Goal: Transaction & Acquisition: Purchase product/service

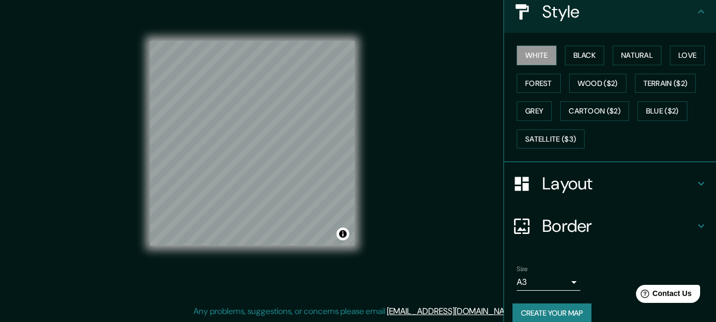
scroll to position [143, 0]
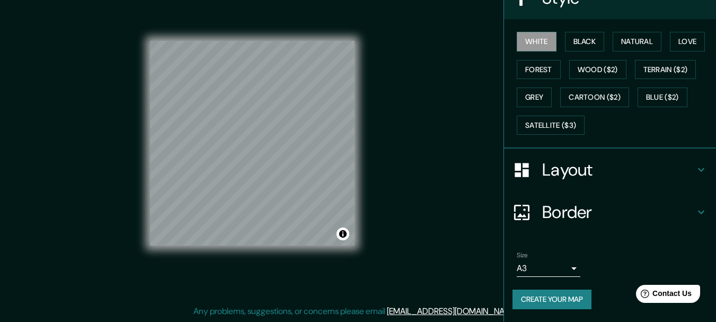
click at [563, 264] on body "Mappin Location [GEOGRAPHIC_DATA], [GEOGRAPHIC_DATA][PERSON_NAME], [GEOGRAPHIC_…" at bounding box center [358, 142] width 716 height 322
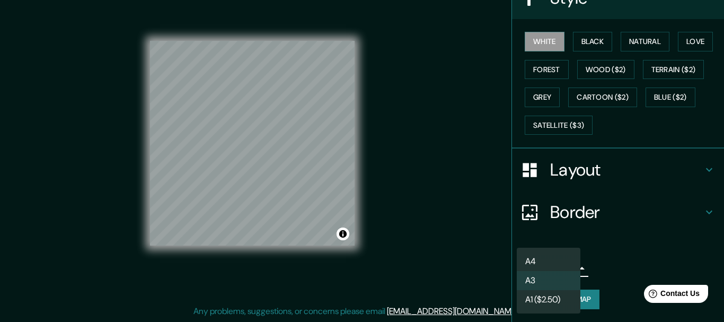
click at [547, 260] on li "A4" at bounding box center [549, 261] width 64 height 19
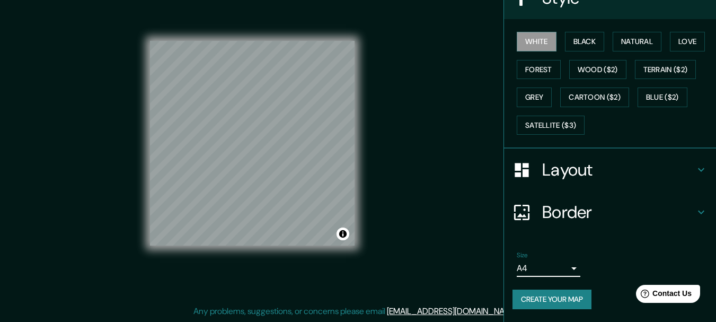
click at [558, 268] on body "Mappin Location [GEOGRAPHIC_DATA], [GEOGRAPHIC_DATA][PERSON_NAME], [GEOGRAPHIC_…" at bounding box center [358, 142] width 716 height 322
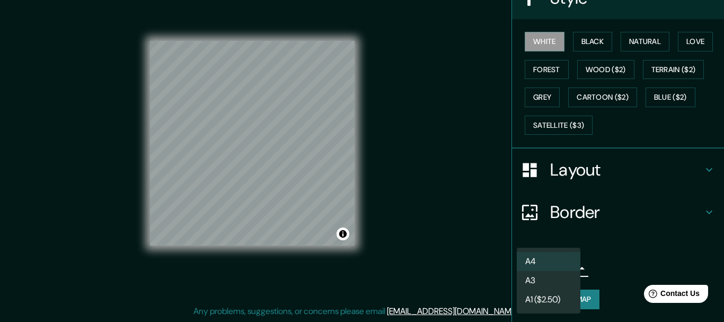
click at [557, 282] on li "A3" at bounding box center [549, 280] width 64 height 19
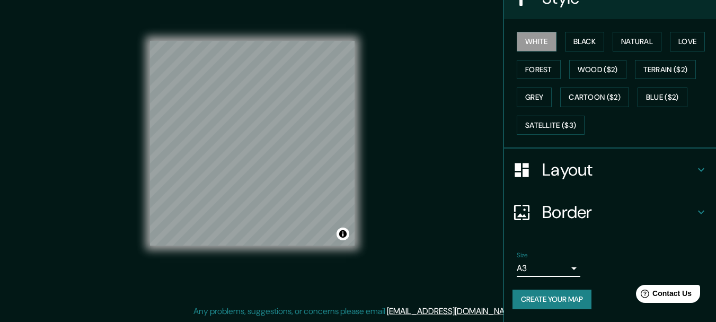
click at [547, 269] on body "Mappin Location [GEOGRAPHIC_DATA], [GEOGRAPHIC_DATA][PERSON_NAME], [GEOGRAPHIC_…" at bounding box center [358, 142] width 716 height 322
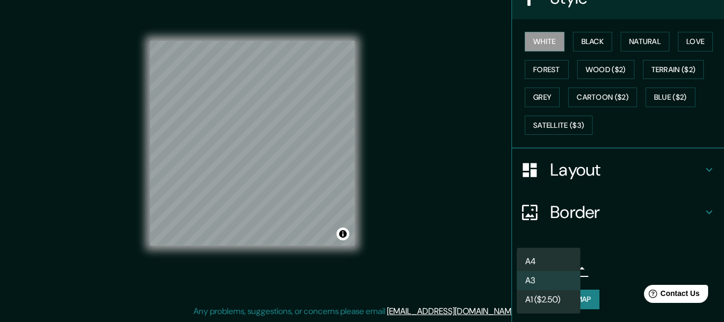
click at [547, 297] on li "A1 ($2.50)" at bounding box center [549, 299] width 64 height 19
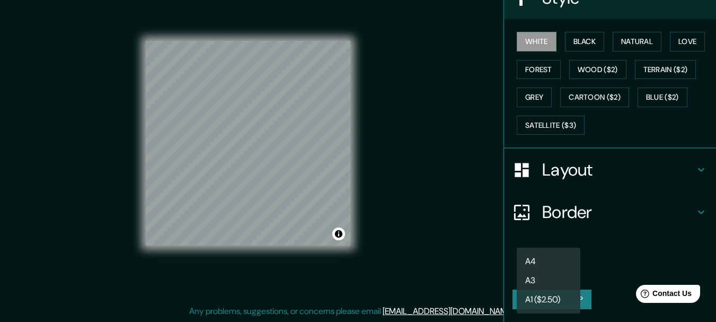
click at [546, 267] on body "Mappin Location Monterrey, Nuevo León, México Monterrey Nuevo León, México Mont…" at bounding box center [358, 142] width 716 height 322
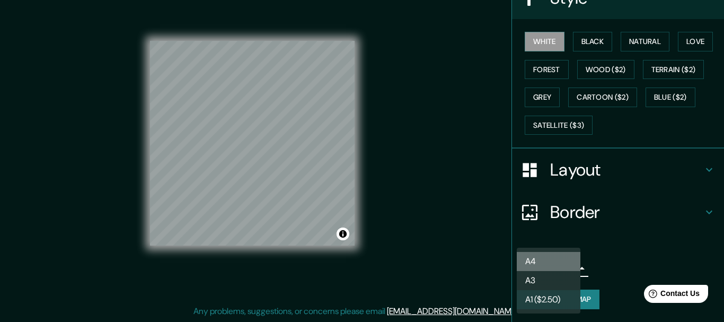
click at [543, 259] on li "A4" at bounding box center [549, 261] width 64 height 19
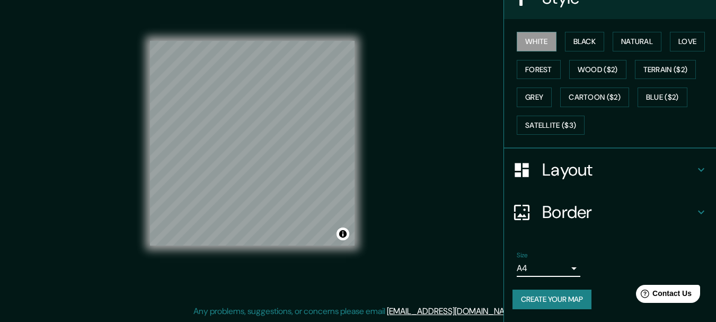
click at [567, 214] on h4 "Border" at bounding box center [618, 211] width 153 height 21
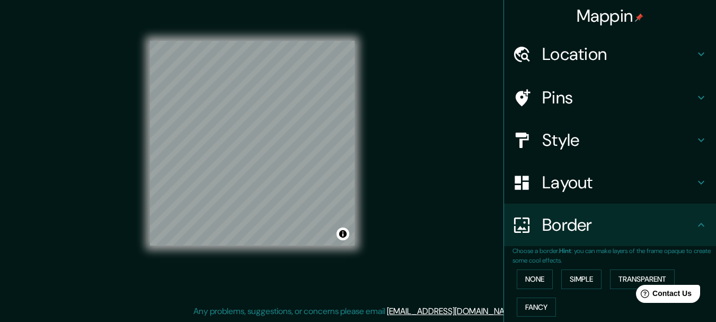
scroll to position [0, 0]
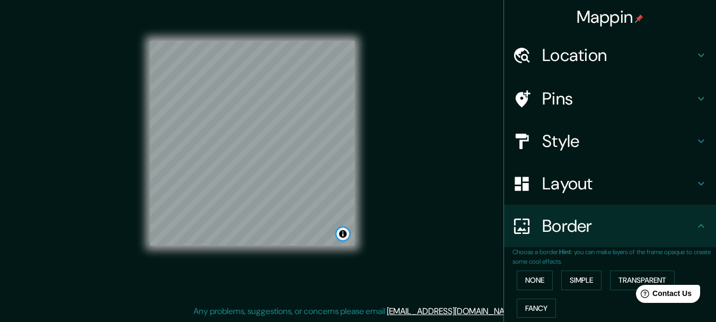
click at [344, 236] on button "Toggle attribution" at bounding box center [343, 233] width 13 height 13
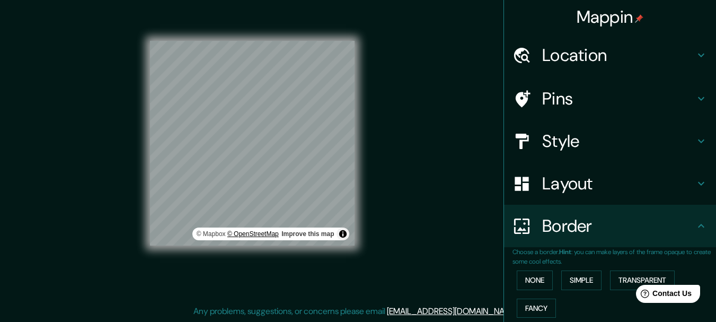
click at [262, 234] on link "© OpenStreetMap" at bounding box center [252, 233] width 51 height 7
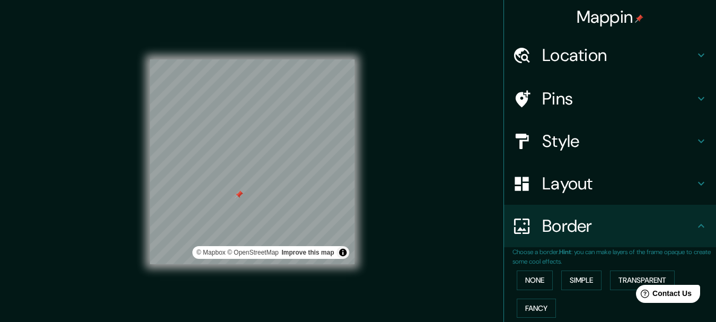
click at [595, 99] on h4 "Pins" at bounding box center [618, 98] width 153 height 21
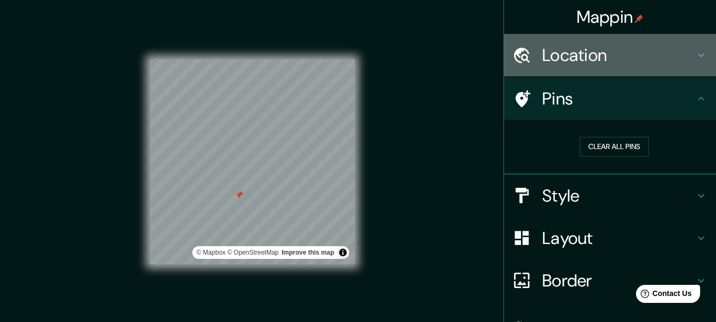
click at [599, 65] on h4 "Location" at bounding box center [618, 55] width 153 height 21
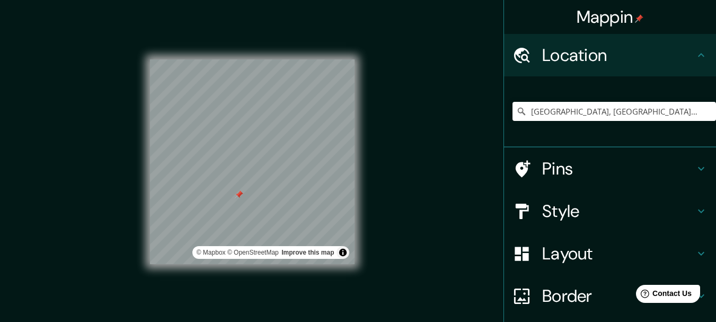
click at [586, 215] on h4 "Style" at bounding box center [618, 210] width 153 height 21
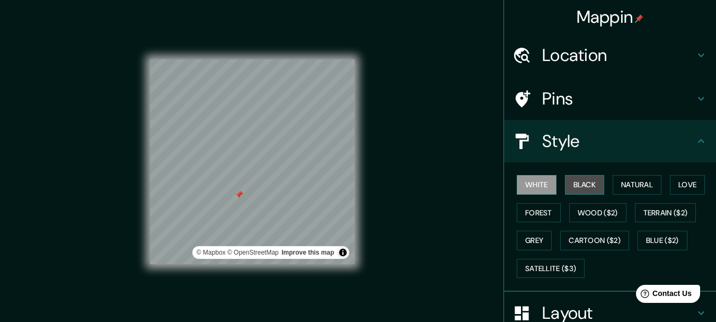
click at [588, 187] on button "Black" at bounding box center [585, 185] width 40 height 20
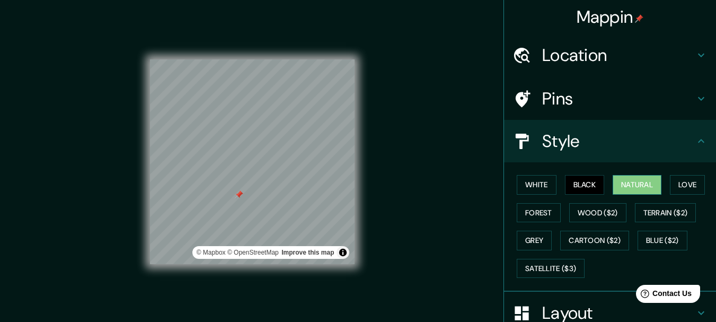
click at [632, 181] on button "Natural" at bounding box center [637, 185] width 49 height 20
click at [688, 188] on button "Love" at bounding box center [687, 185] width 35 height 20
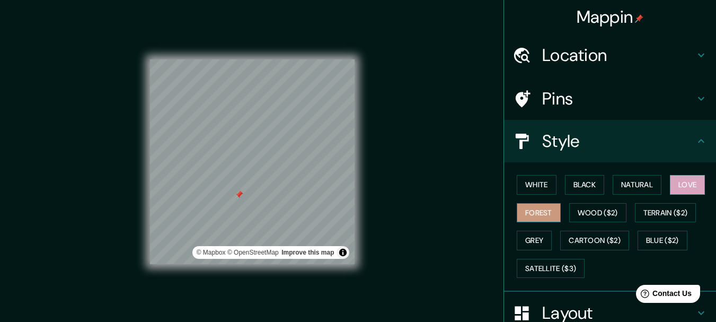
click at [537, 215] on button "Forest" at bounding box center [539, 213] width 44 height 20
click at [675, 217] on button "Terrain ($2)" at bounding box center [665, 213] width 61 height 20
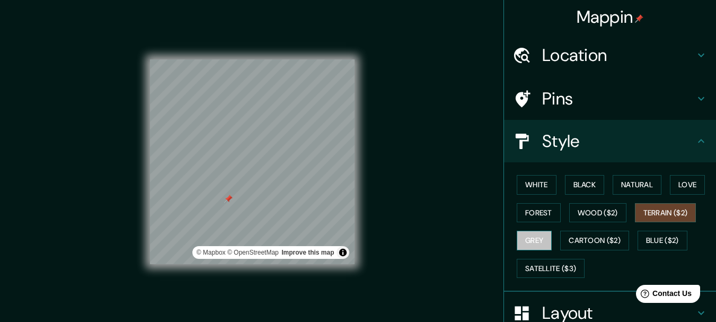
click at [524, 241] on button "Grey" at bounding box center [534, 241] width 35 height 20
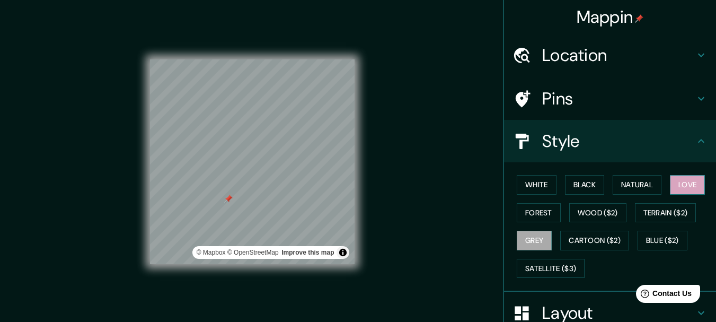
click at [681, 185] on button "Love" at bounding box center [687, 185] width 35 height 20
click at [633, 184] on button "Natural" at bounding box center [637, 185] width 49 height 20
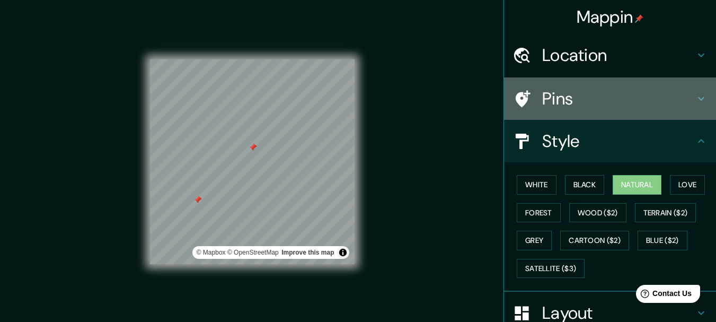
click at [644, 98] on h4 "Pins" at bounding box center [618, 98] width 153 height 21
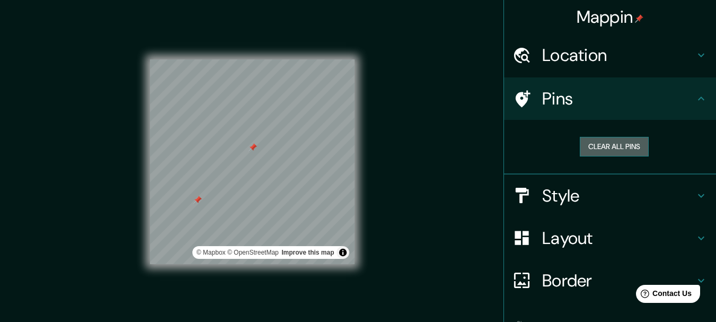
click at [628, 145] on button "Clear all pins" at bounding box center [614, 147] width 69 height 20
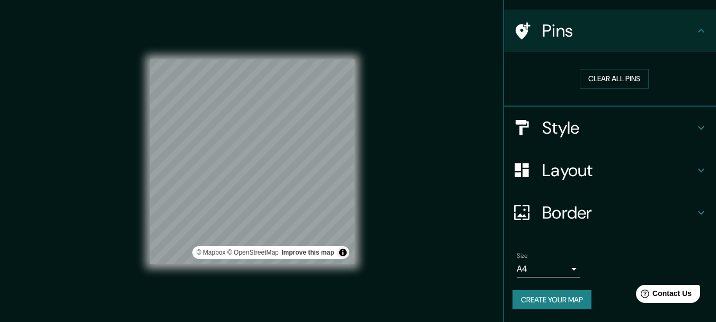
click at [594, 209] on h4 "Border" at bounding box center [618, 212] width 153 height 21
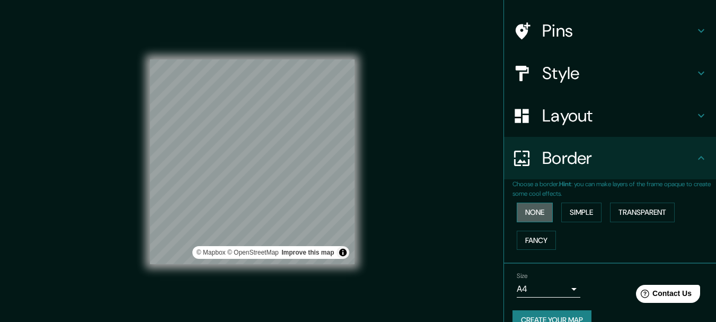
click at [531, 214] on button "None" at bounding box center [535, 213] width 36 height 20
click at [534, 243] on button "Fancy" at bounding box center [536, 241] width 39 height 20
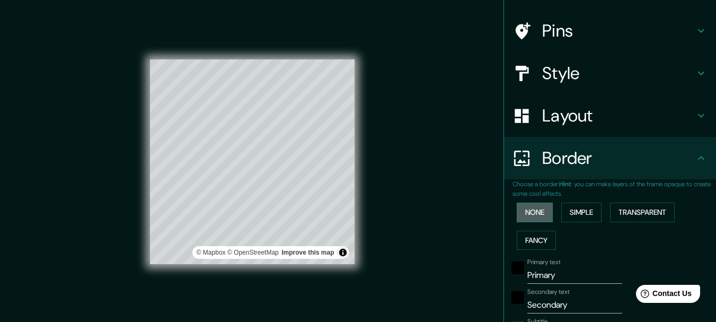
click at [530, 212] on button "None" at bounding box center [535, 213] width 36 height 20
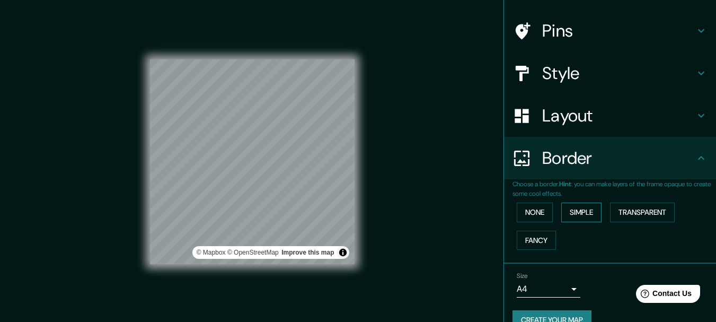
click at [583, 210] on button "Simple" at bounding box center [581, 213] width 40 height 20
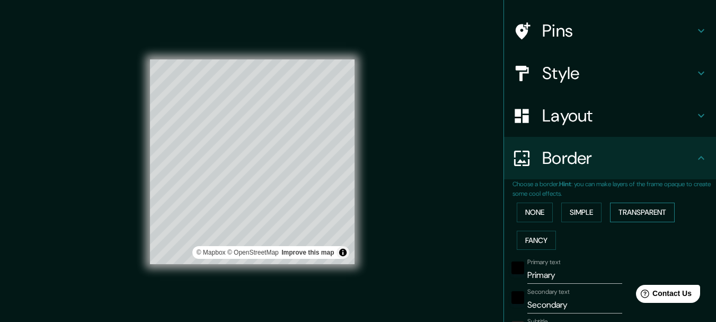
click at [637, 206] on button "Transparent" at bounding box center [642, 213] width 65 height 20
click at [531, 214] on button "None" at bounding box center [535, 213] width 36 height 20
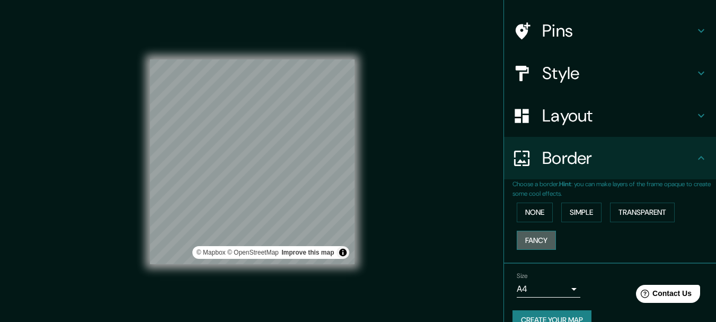
click at [525, 243] on button "Fancy" at bounding box center [536, 241] width 39 height 20
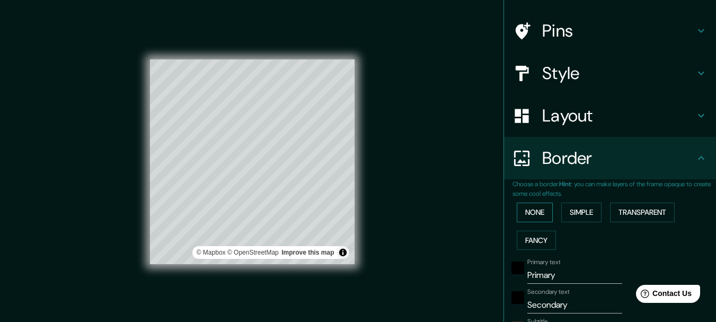
click at [529, 214] on button "None" at bounding box center [535, 213] width 36 height 20
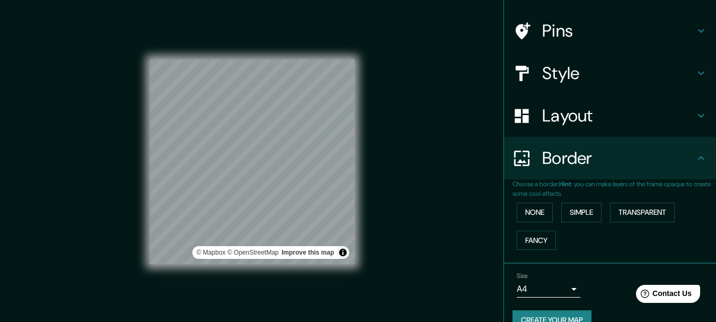
click at [421, 127] on div "Mappin Location Monterrey, Nuevo León, México Monterrey Nuevo León, México Mont…" at bounding box center [358, 170] width 716 height 340
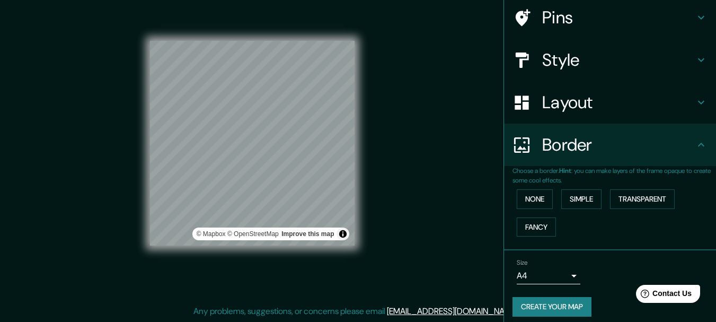
scroll to position [89, 0]
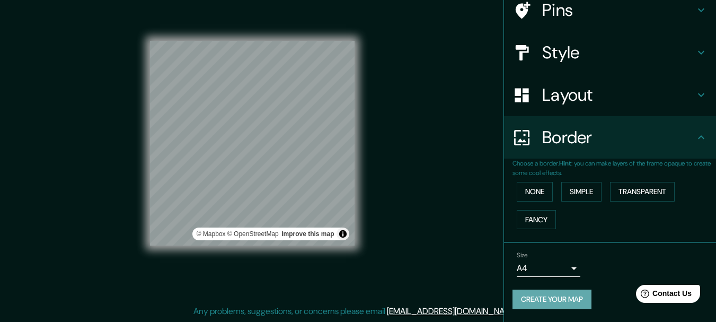
click at [561, 297] on button "Create your map" at bounding box center [552, 299] width 79 height 20
click at [572, 96] on h4 "Layout" at bounding box center [618, 94] width 153 height 21
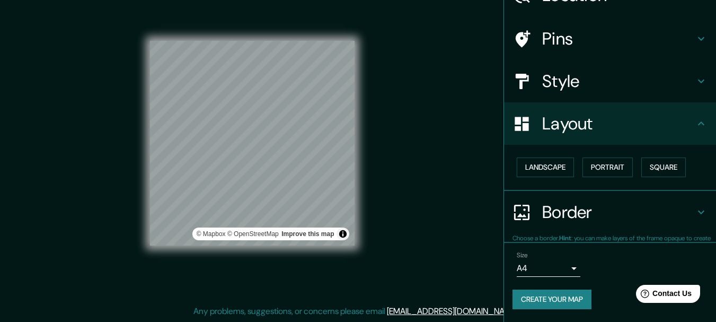
scroll to position [59, 0]
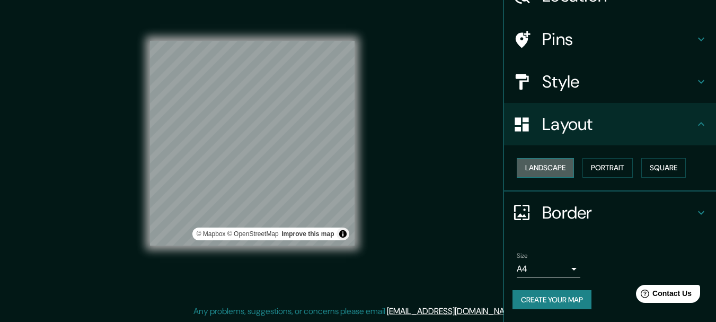
click at [552, 170] on button "Landscape" at bounding box center [545, 168] width 57 height 20
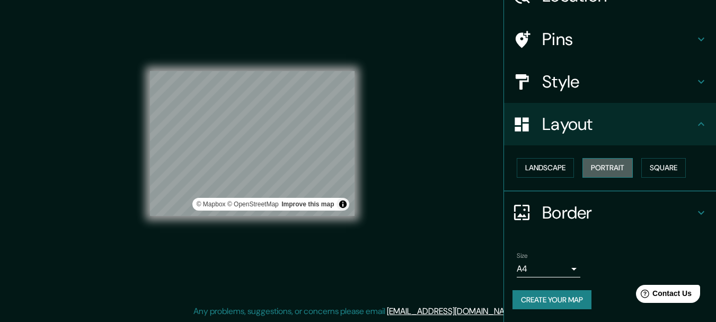
click at [602, 170] on button "Portrait" at bounding box center [608, 168] width 50 height 20
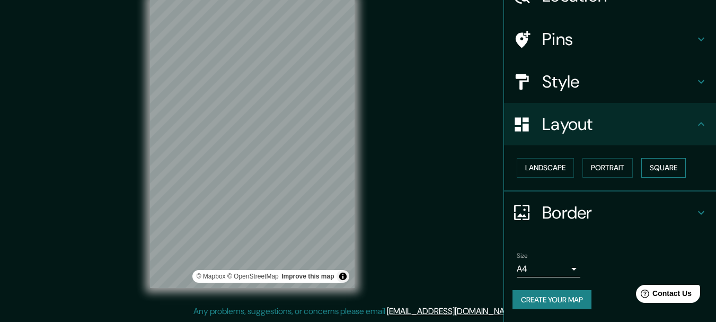
click at [656, 165] on button "Square" at bounding box center [664, 168] width 45 height 20
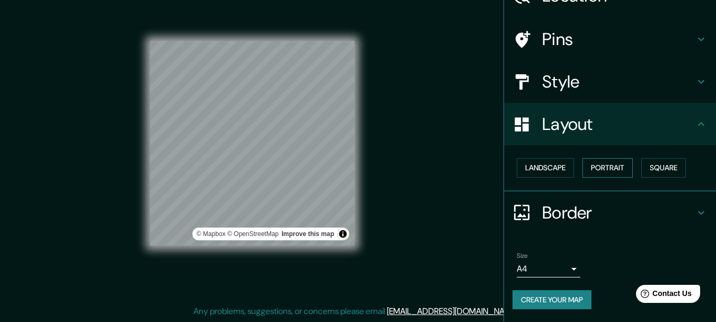
click at [609, 171] on button "Portrait" at bounding box center [608, 168] width 50 height 20
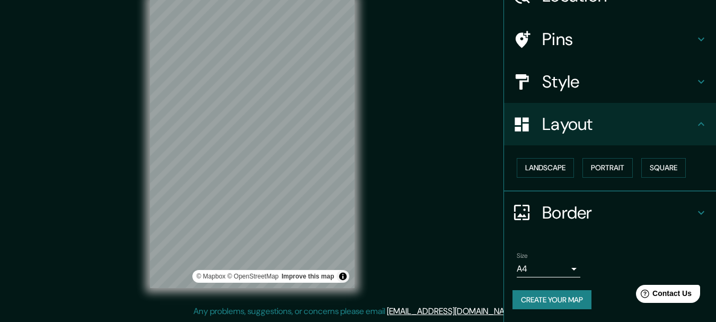
click at [412, 136] on div "Mappin Location Monterrey, Nuevo León, México Monterrey Nuevo León, México Mont…" at bounding box center [358, 151] width 716 height 340
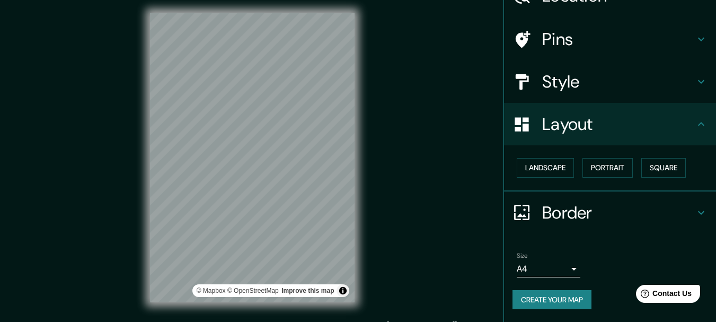
scroll to position [19, 0]
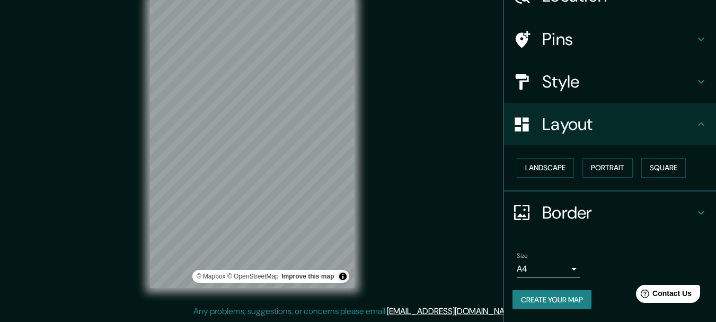
click at [561, 298] on button "Create your map" at bounding box center [552, 300] width 79 height 20
click at [560, 301] on div "Create your map" at bounding box center [610, 300] width 195 height 20
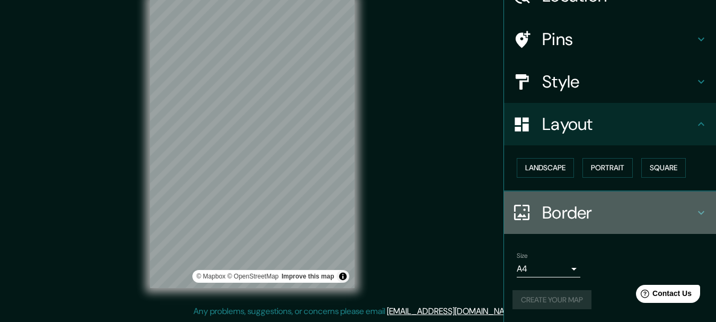
click at [699, 205] on div "Border" at bounding box center [610, 212] width 212 height 42
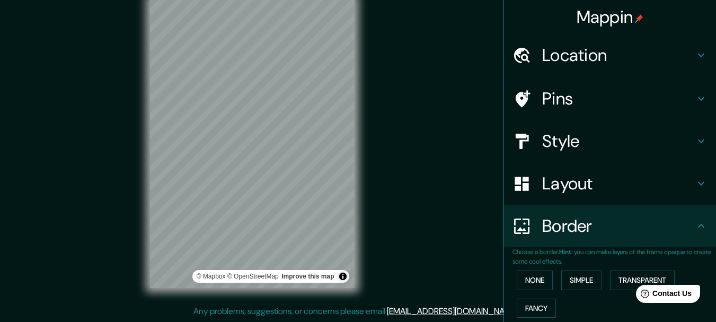
scroll to position [0, 0]
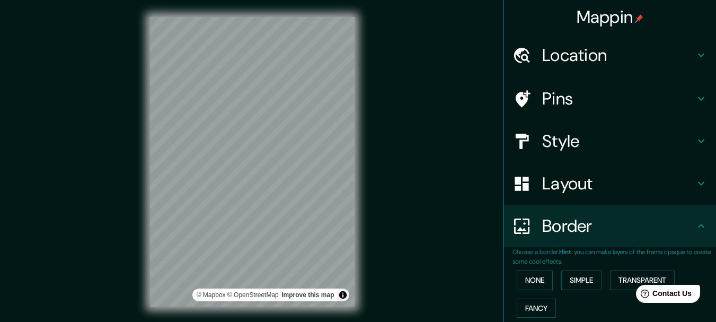
click at [602, 23] on h4 "Mappin" at bounding box center [610, 16] width 67 height 21
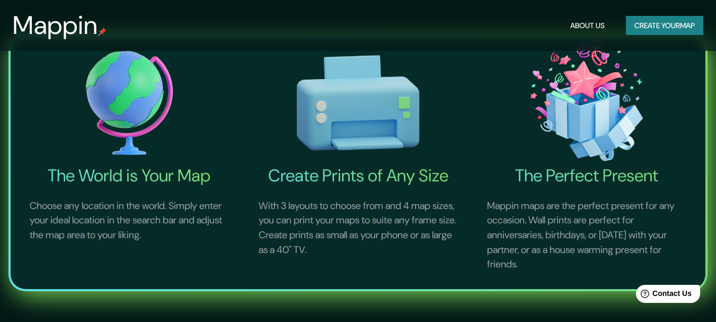
scroll to position [424, 0]
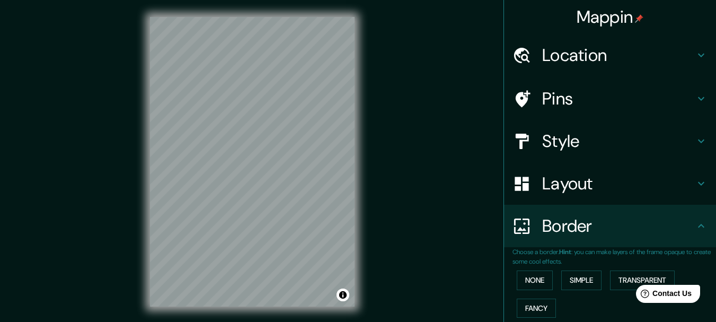
click at [430, 213] on div "Mappin Location Pins Style Layout Border Choose a border. Hint : you can make l…" at bounding box center [358, 170] width 716 height 340
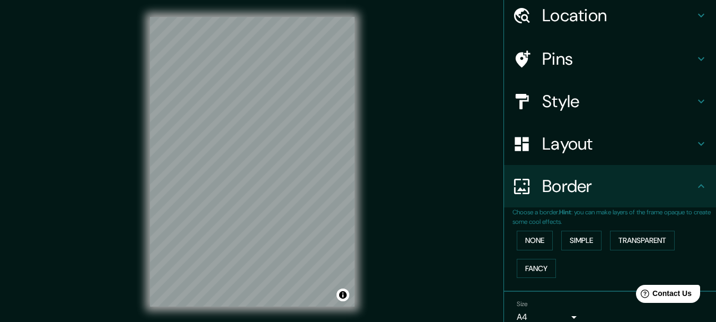
scroll to position [89, 0]
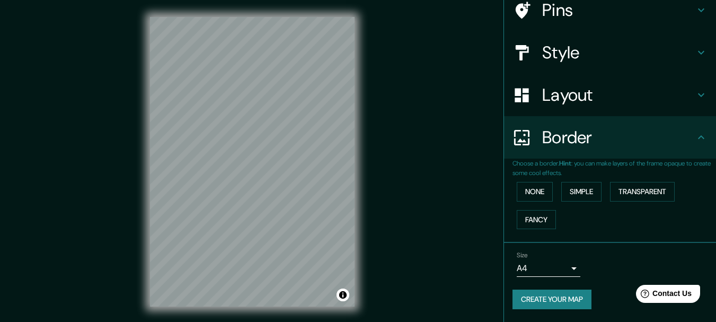
click at [551, 288] on div "Size A4 single Create your map" at bounding box center [610, 282] width 195 height 71
click at [551, 297] on button "Create your map" at bounding box center [552, 299] width 79 height 20
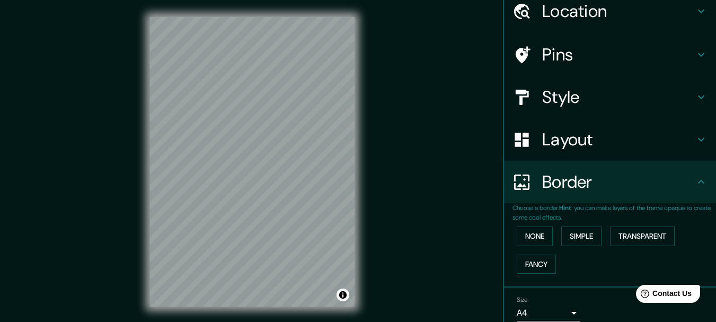
scroll to position [0, 0]
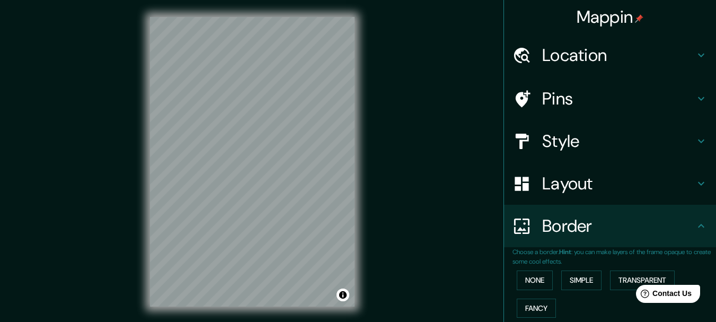
click at [587, 20] on h4 "Mappin" at bounding box center [610, 16] width 67 height 21
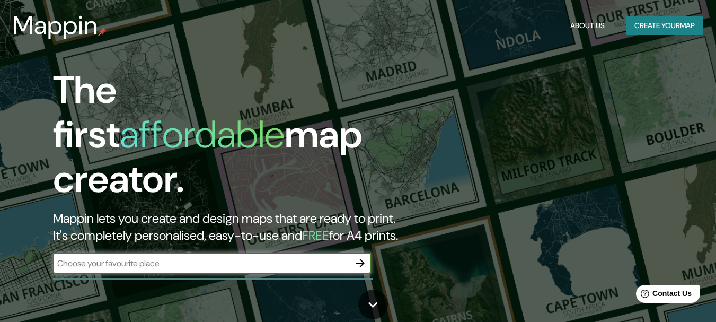
click at [654, 24] on button "Create your map" at bounding box center [664, 26] width 77 height 20
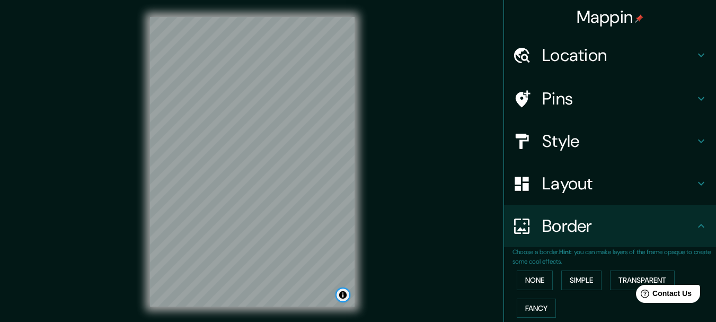
click at [345, 299] on button "Toggle attribution" at bounding box center [343, 294] width 13 height 13
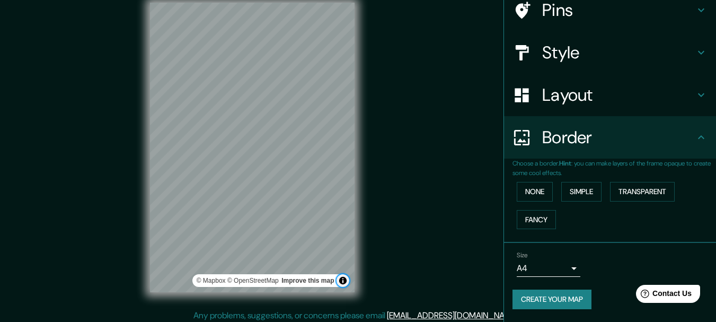
scroll to position [19, 0]
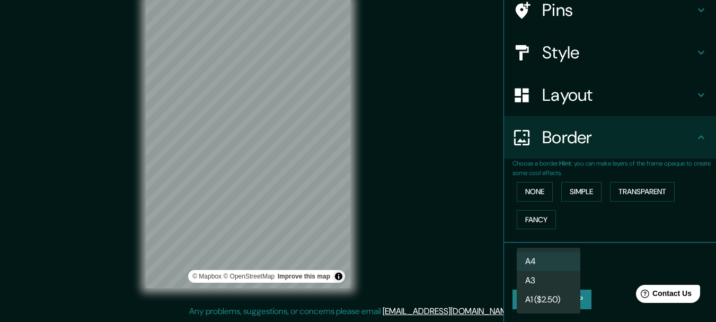
click at [557, 266] on body "Mappin Location Pins Style Layout Border Choose a border. Hint : you can make l…" at bounding box center [358, 142] width 716 height 322
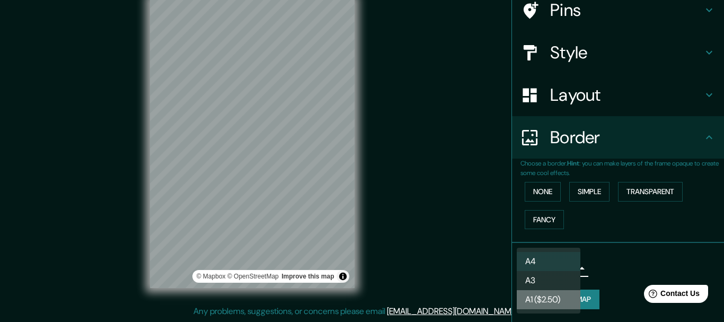
click at [561, 294] on li "A1 ($2.50)" at bounding box center [549, 299] width 64 height 19
type input "a3"
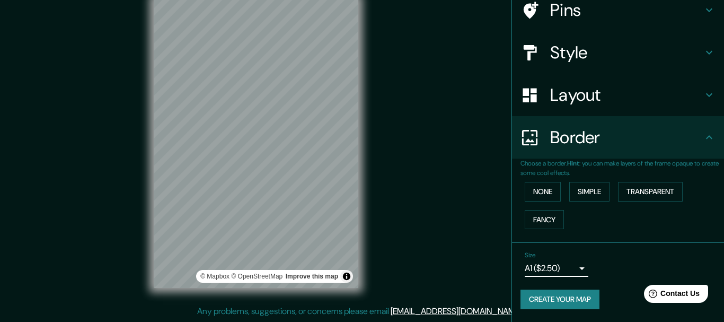
click at [558, 270] on body "Mappin Location Pins Style Layout Border Choose a border. Hint : you can make l…" at bounding box center [362, 142] width 724 height 322
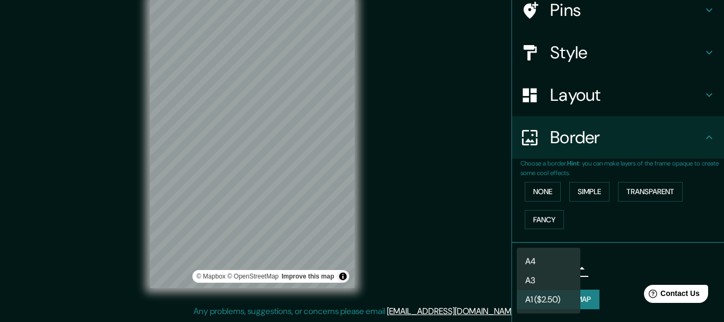
click at [555, 292] on li "A1 ($2.50)" at bounding box center [549, 299] width 64 height 19
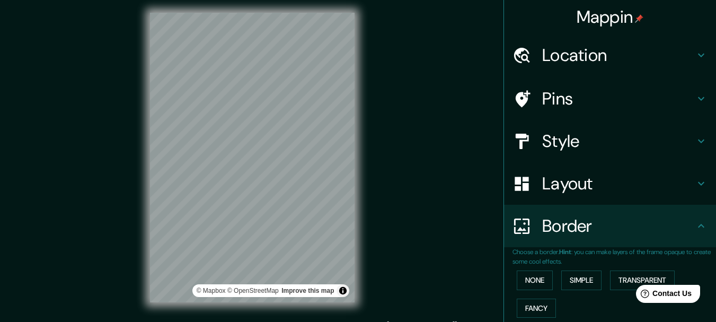
scroll to position [0, 0]
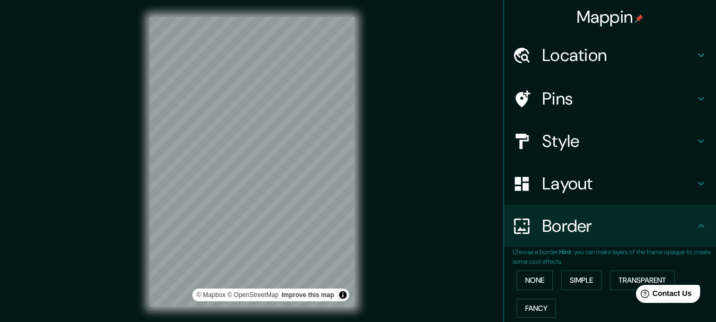
click at [595, 63] on h4 "Location" at bounding box center [618, 55] width 153 height 21
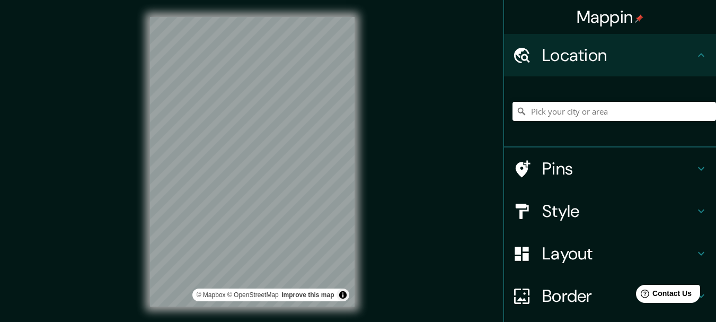
click at [560, 166] on h4 "Pins" at bounding box center [618, 168] width 153 height 21
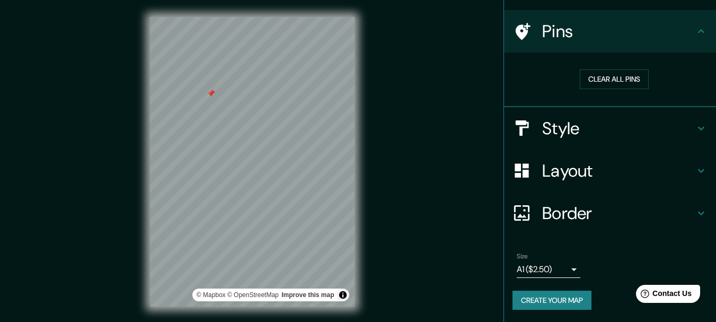
scroll to position [68, 0]
click at [544, 303] on button "Create your map" at bounding box center [552, 300] width 79 height 20
click at [566, 118] on h4 "Style" at bounding box center [618, 127] width 153 height 21
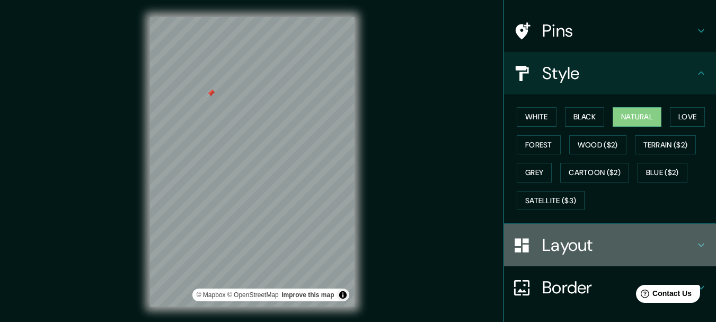
click at [570, 248] on h4 "Layout" at bounding box center [618, 244] width 153 height 21
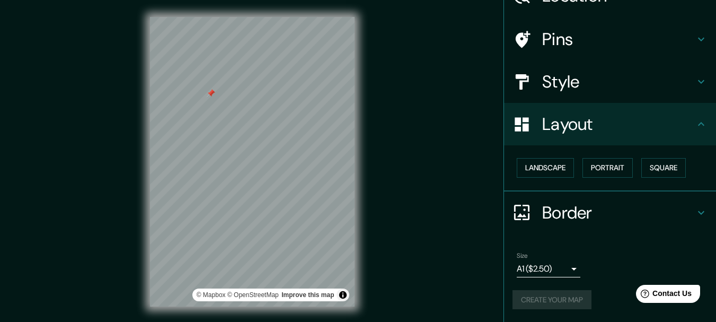
scroll to position [59, 0]
click at [611, 126] on h4 "Layout" at bounding box center [618, 123] width 153 height 21
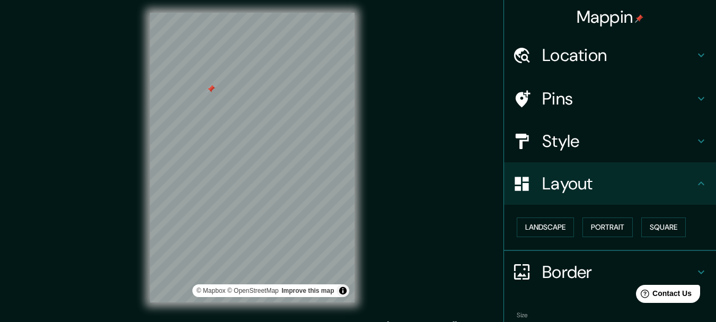
scroll to position [0, 0]
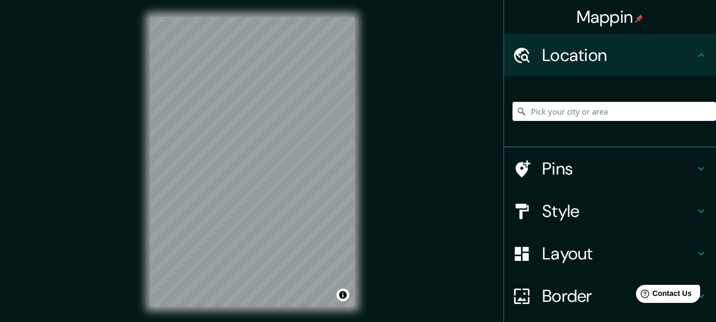
click at [570, 113] on input "Pick your city or area" at bounding box center [615, 111] width 204 height 19
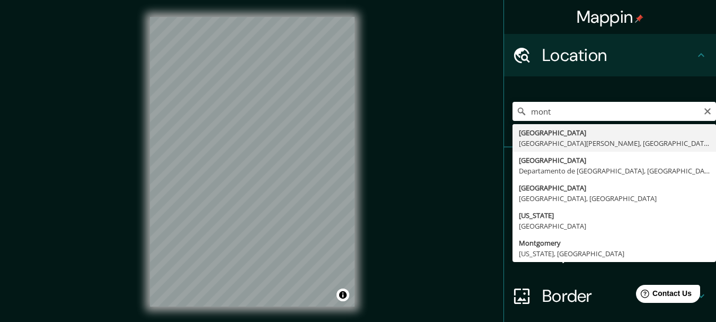
type input "Monterrey, Nuevo León, México"
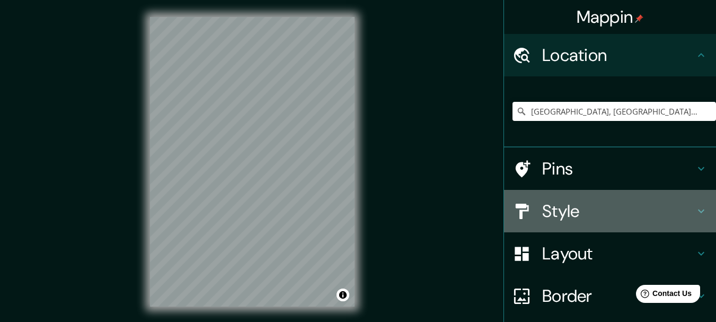
click at [564, 201] on h4 "Style" at bounding box center [618, 210] width 153 height 21
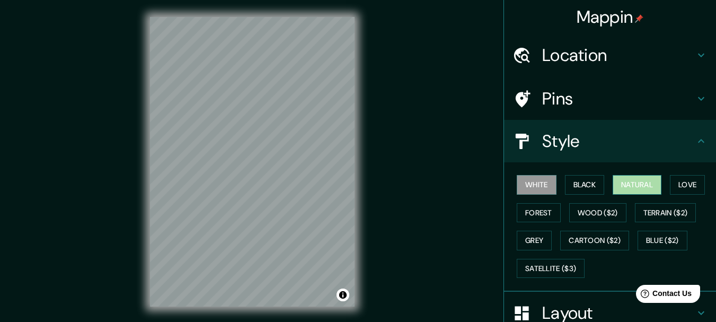
click at [645, 182] on button "Natural" at bounding box center [637, 185] width 49 height 20
click at [451, 163] on div "Mappin Location Monterrey, Nuevo León, México Pins Style White Black Natural Lo…" at bounding box center [358, 170] width 716 height 340
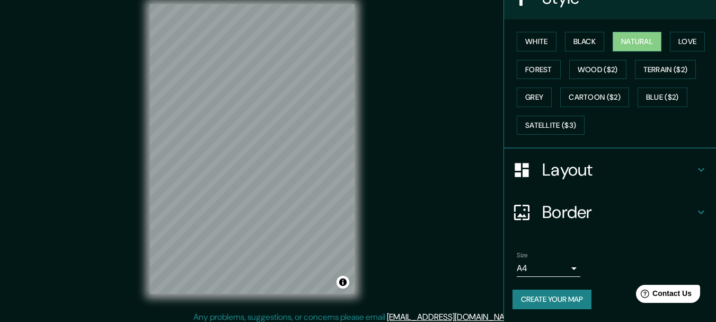
scroll to position [19, 0]
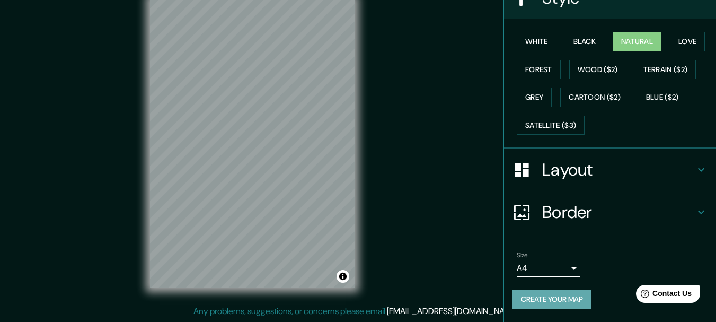
click at [568, 307] on button "Create your map" at bounding box center [552, 299] width 79 height 20
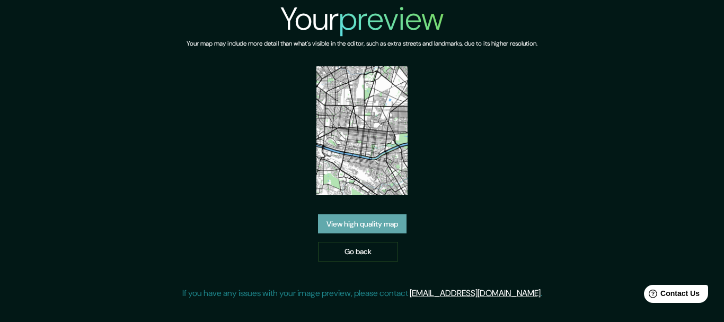
click at [373, 229] on link "View high quality map" at bounding box center [362, 224] width 89 height 20
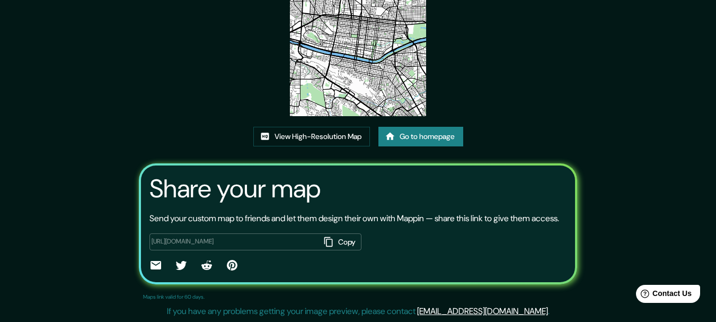
scroll to position [136, 0]
click at [307, 130] on link "View High-Resolution Map" at bounding box center [311, 137] width 117 height 20
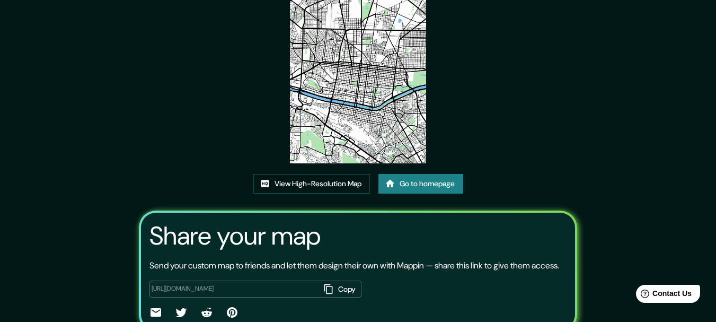
scroll to position [0, 0]
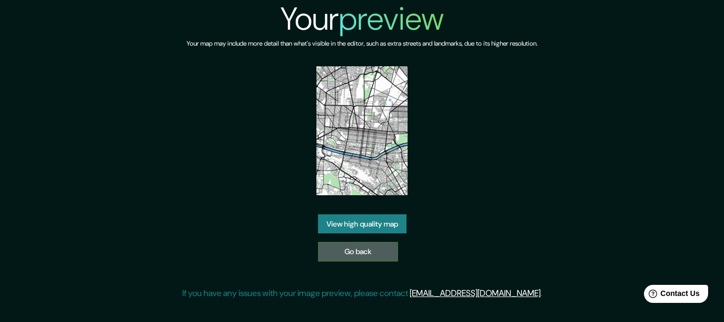
click at [364, 251] on link "Go back" at bounding box center [358, 252] width 80 height 20
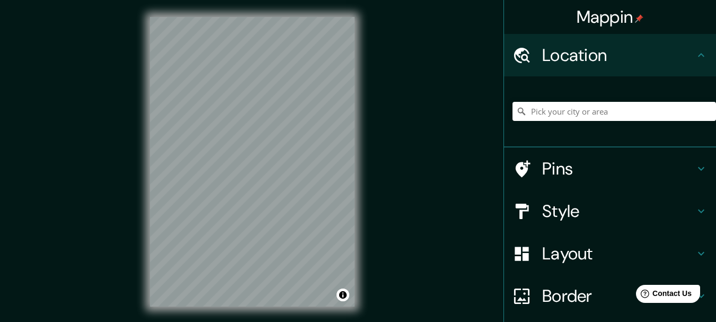
click at [561, 59] on h4 "Location" at bounding box center [618, 55] width 153 height 21
click at [583, 111] on input "Pick your city or area" at bounding box center [615, 111] width 204 height 19
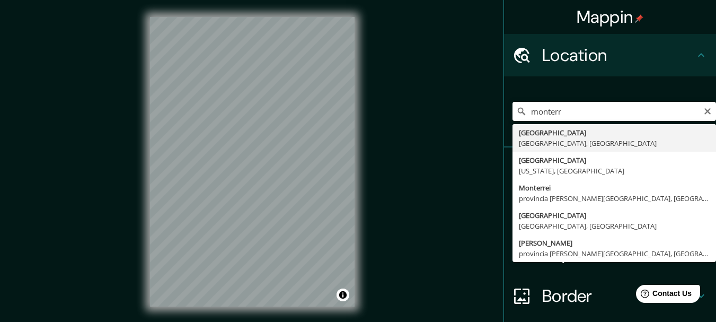
type input "Monterrey, Nuevo León, México"
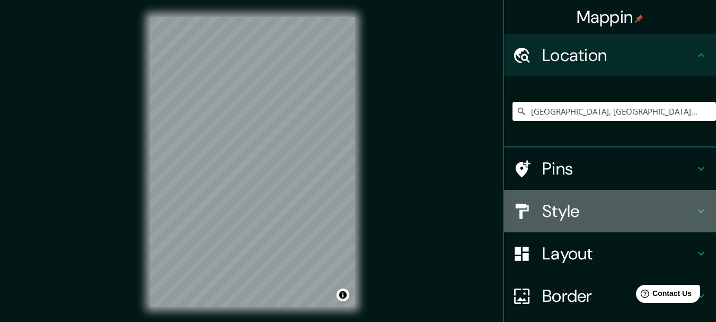
click at [585, 212] on h4 "Style" at bounding box center [618, 210] width 153 height 21
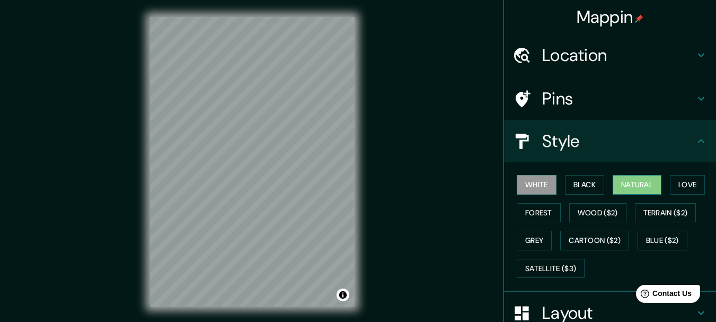
click at [630, 180] on button "Natural" at bounding box center [637, 185] width 49 height 20
click at [682, 148] on h4 "Style" at bounding box center [618, 140] width 153 height 21
click at [576, 185] on button "Black" at bounding box center [585, 185] width 40 height 20
click at [535, 184] on button "White" at bounding box center [537, 185] width 40 height 20
click at [637, 188] on button "Natural" at bounding box center [637, 185] width 49 height 20
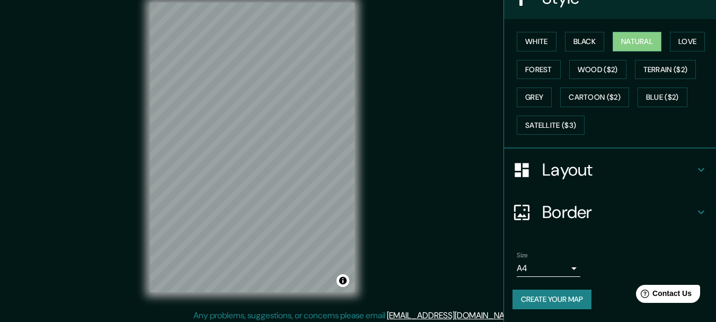
scroll to position [19, 0]
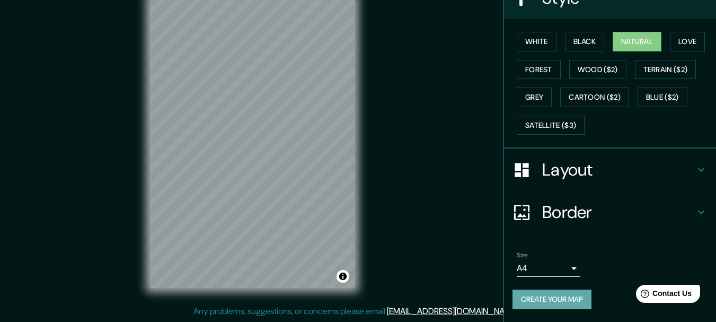
click at [553, 299] on button "Create your map" at bounding box center [552, 299] width 79 height 20
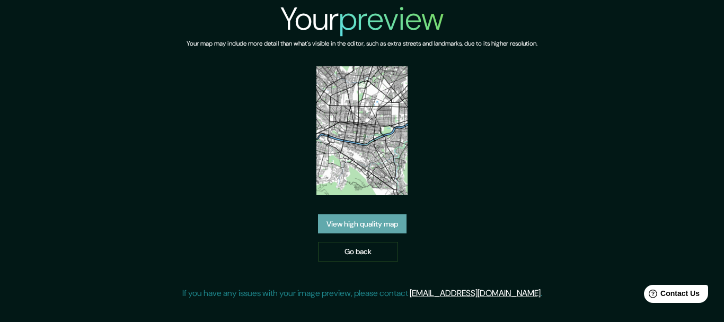
click at [358, 228] on link "View high quality map" at bounding box center [362, 224] width 89 height 20
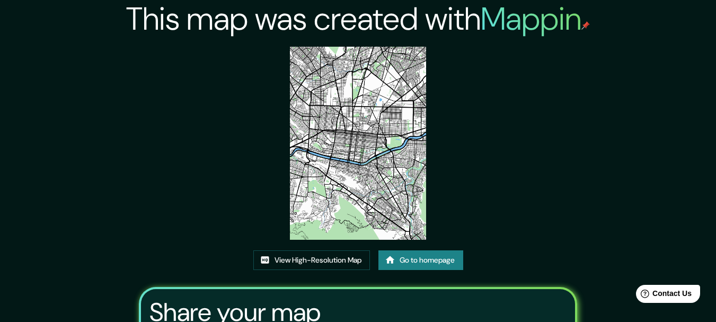
click at [371, 155] on img at bounding box center [358, 143] width 136 height 193
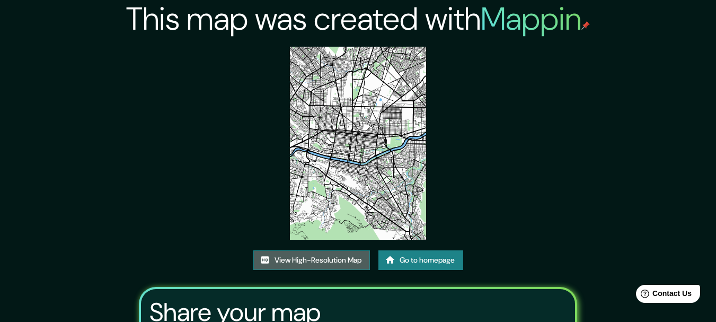
click at [296, 259] on link "View High-Resolution Map" at bounding box center [311, 260] width 117 height 20
